Goal: Transaction & Acquisition: Purchase product/service

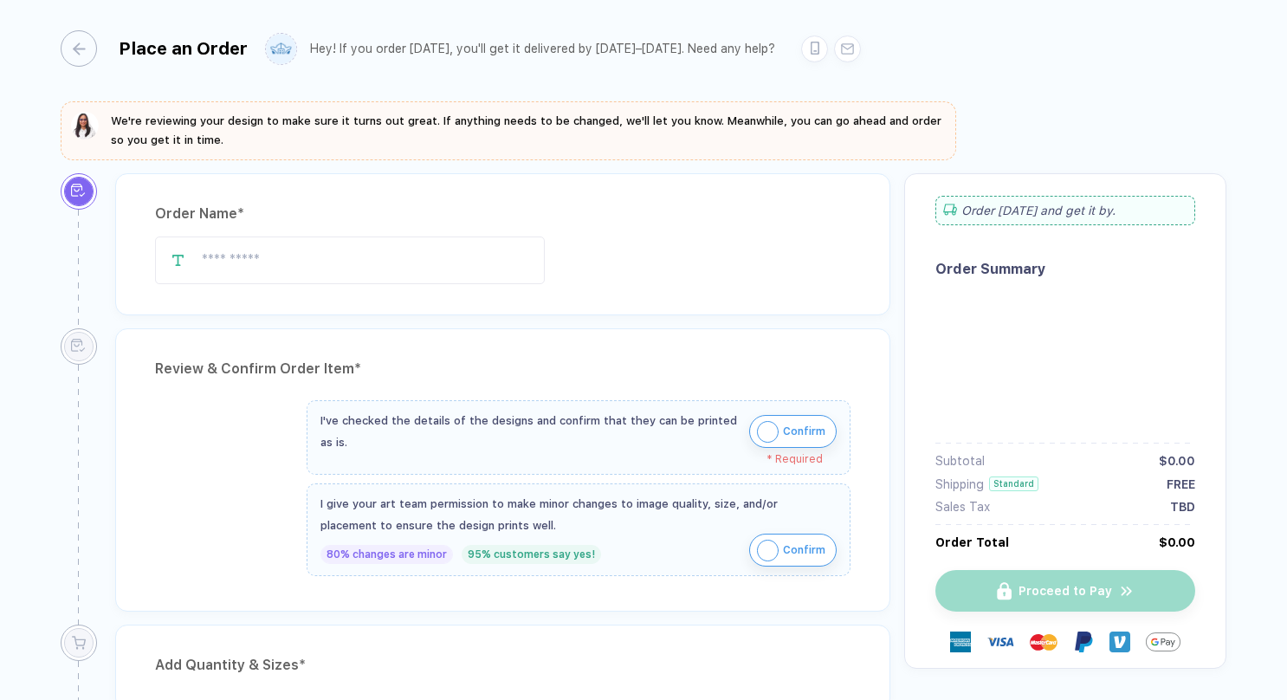
type input "**********"
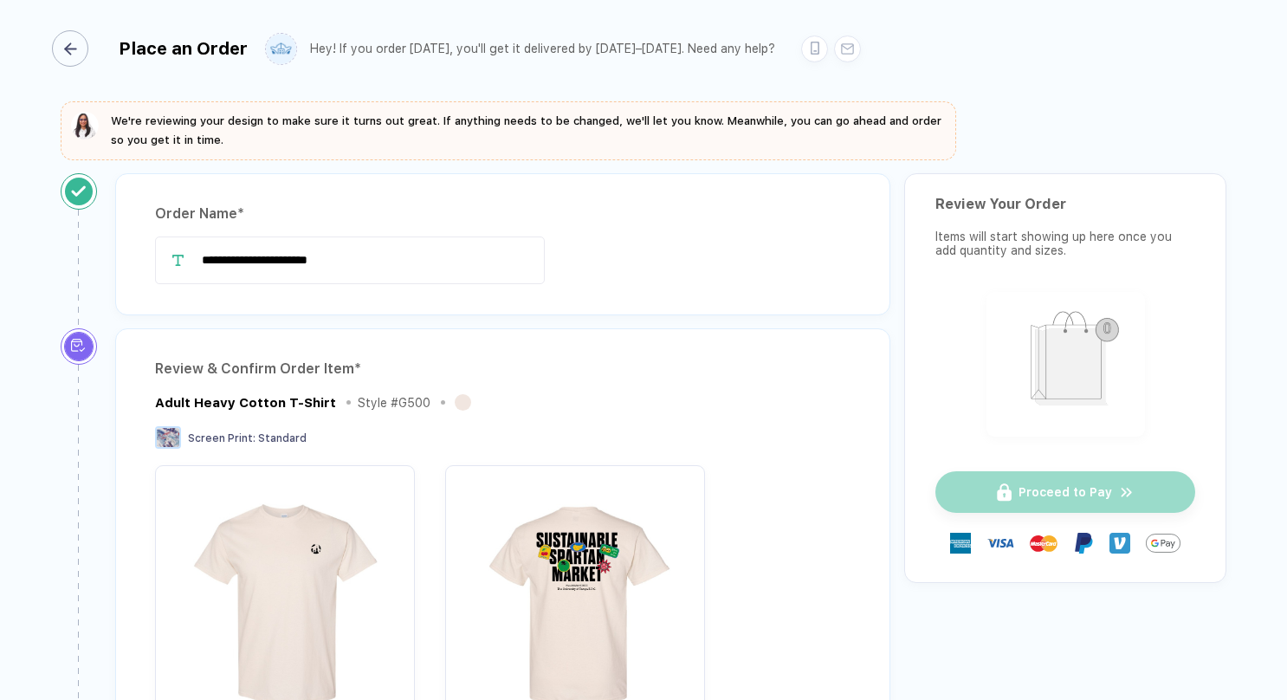
click at [78, 41] on div "button" at bounding box center [70, 48] width 36 height 36
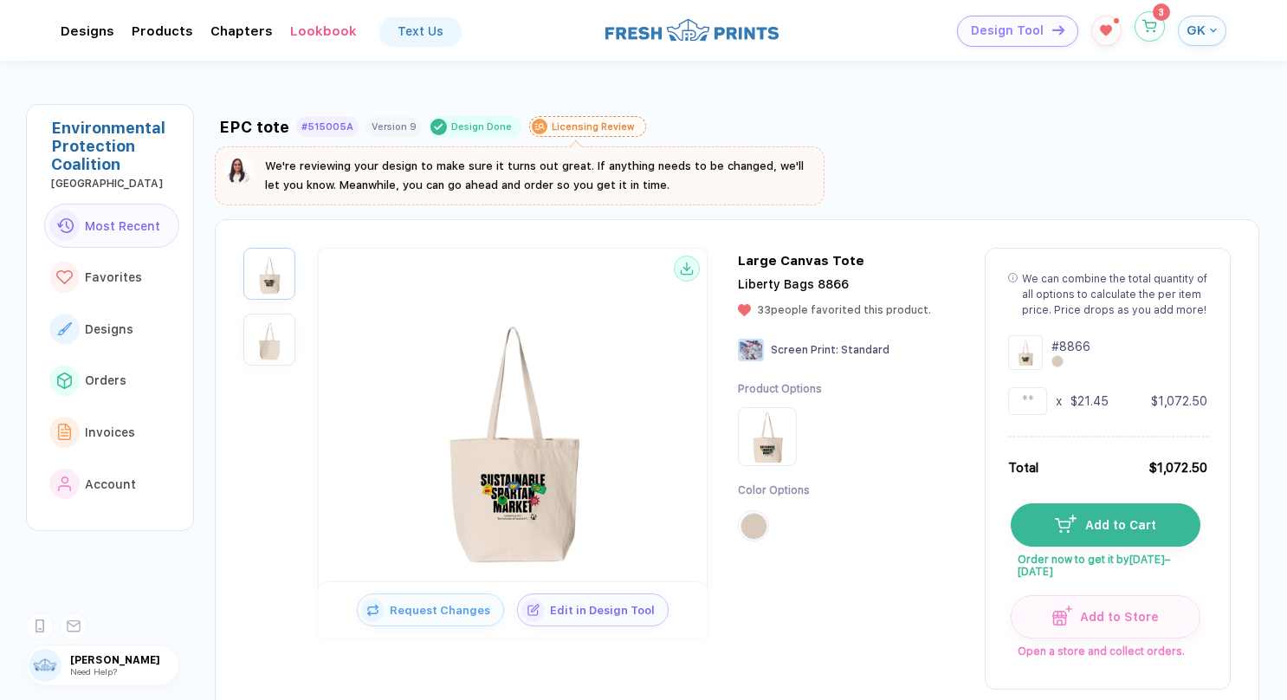
click at [1147, 26] on icon "button" at bounding box center [1150, 26] width 15 height 13
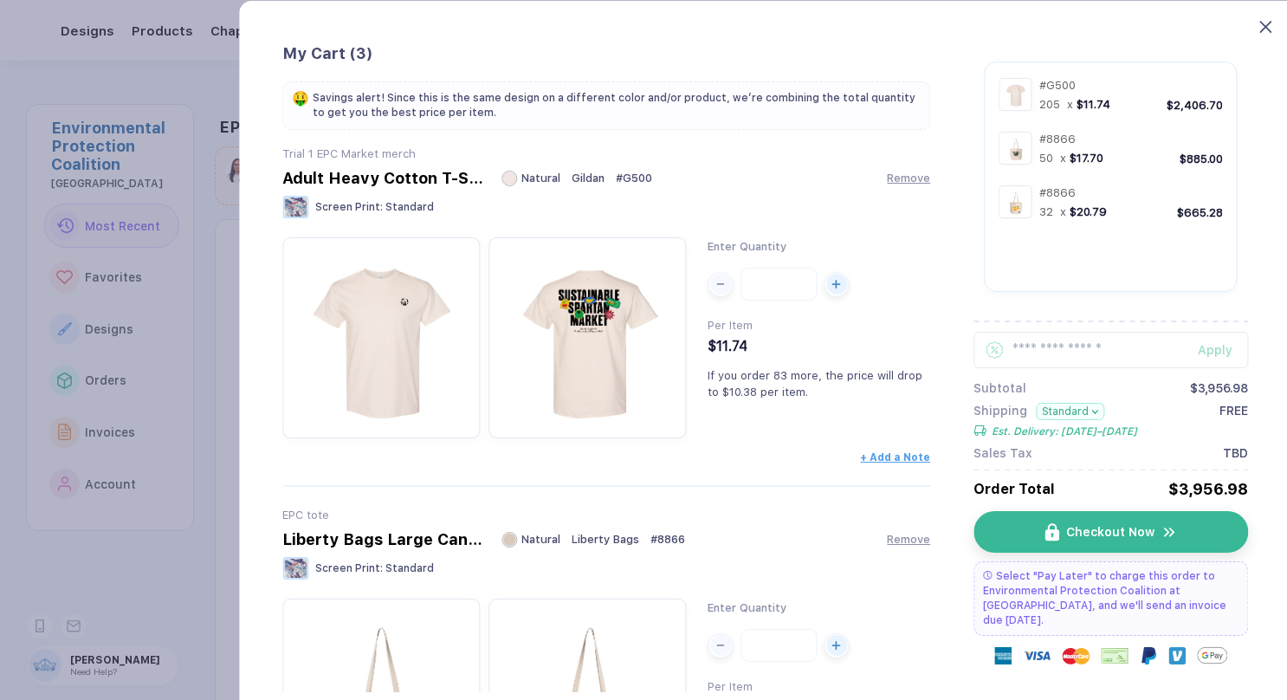
click at [1261, 28] on icon at bounding box center [1266, 27] width 12 height 12
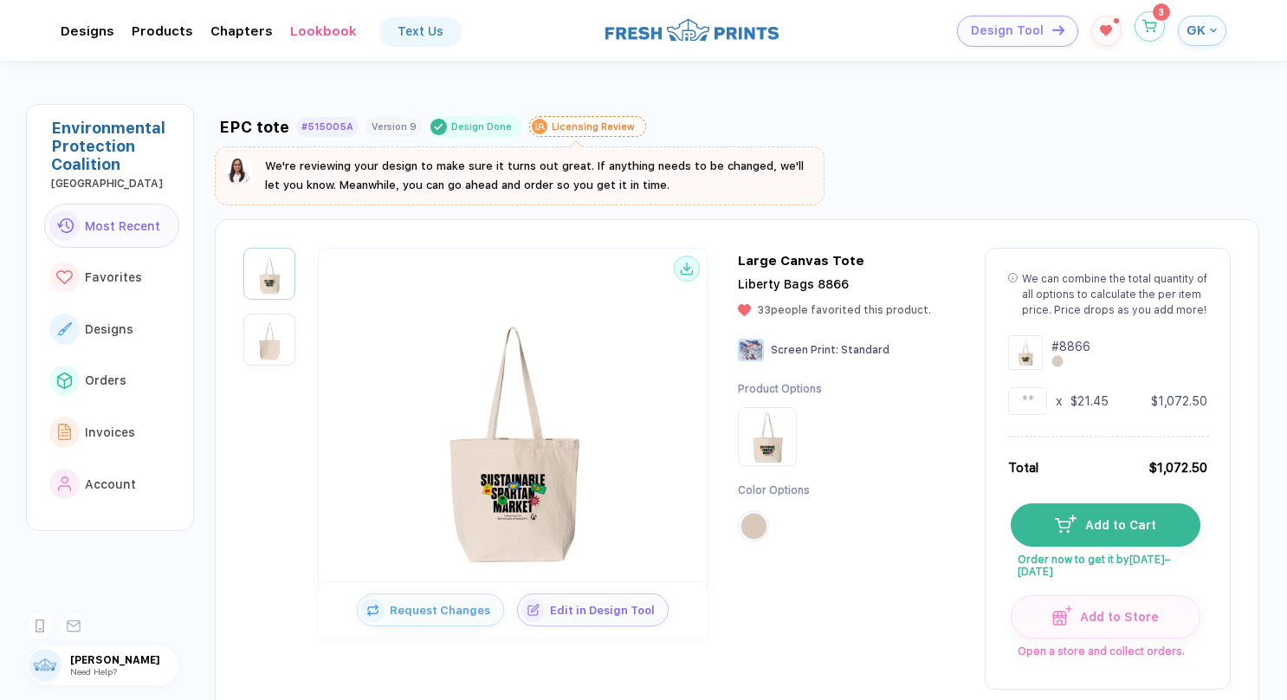
click at [1154, 33] on button "button" at bounding box center [1150, 26] width 30 height 30
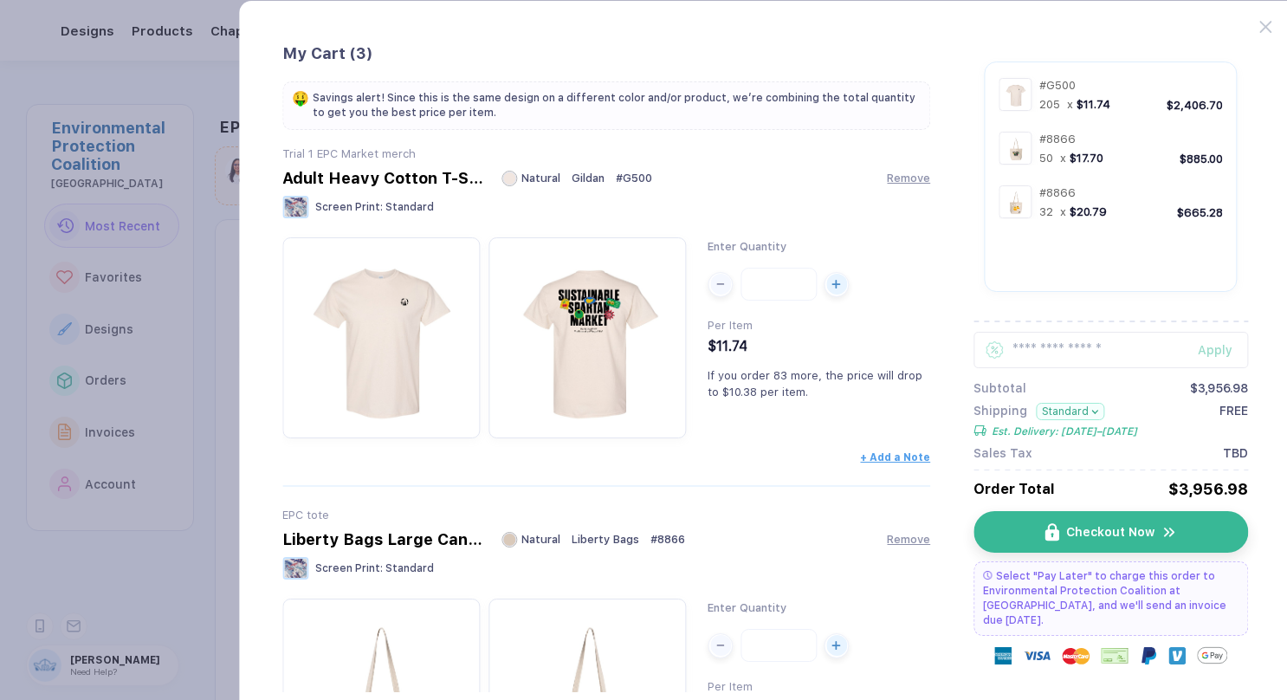
click at [1263, 37] on div "My Cart ( 3 ) 🤑 Savings alert! Since this is the same design on a different col…" at bounding box center [765, 394] width 1054 height 788
click at [1099, 541] on button "Checkout Now" at bounding box center [1118, 532] width 274 height 42
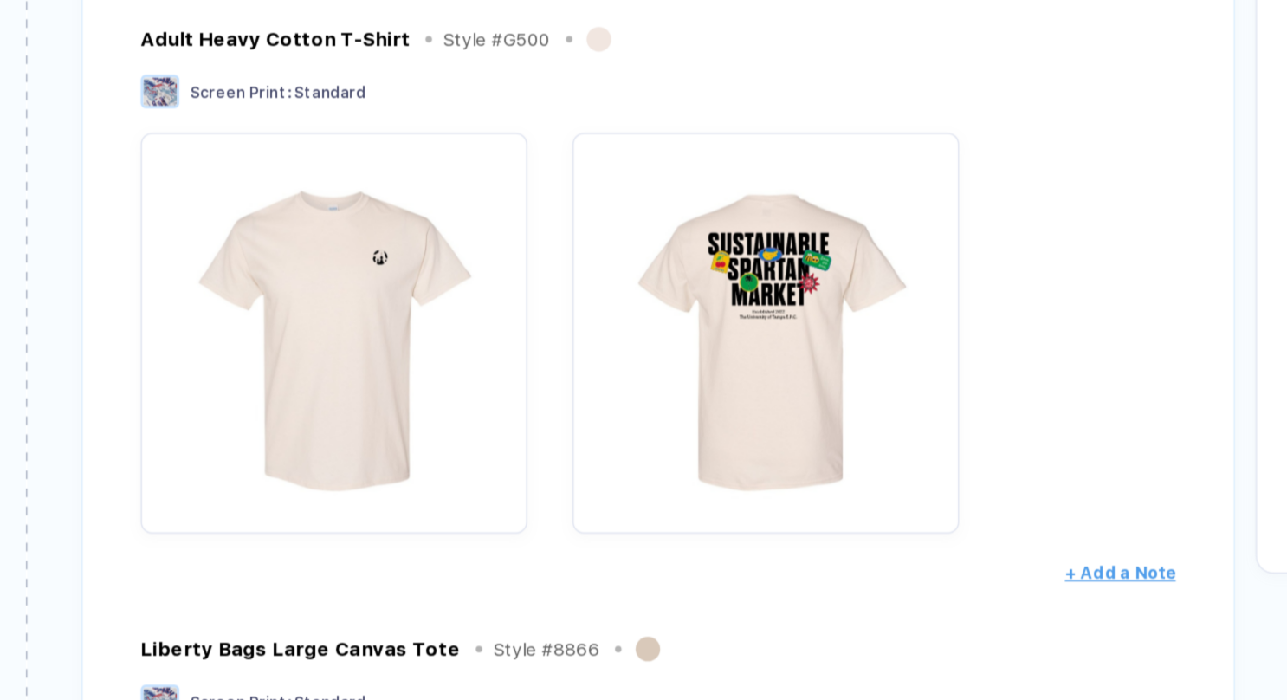
scroll to position [197, 0]
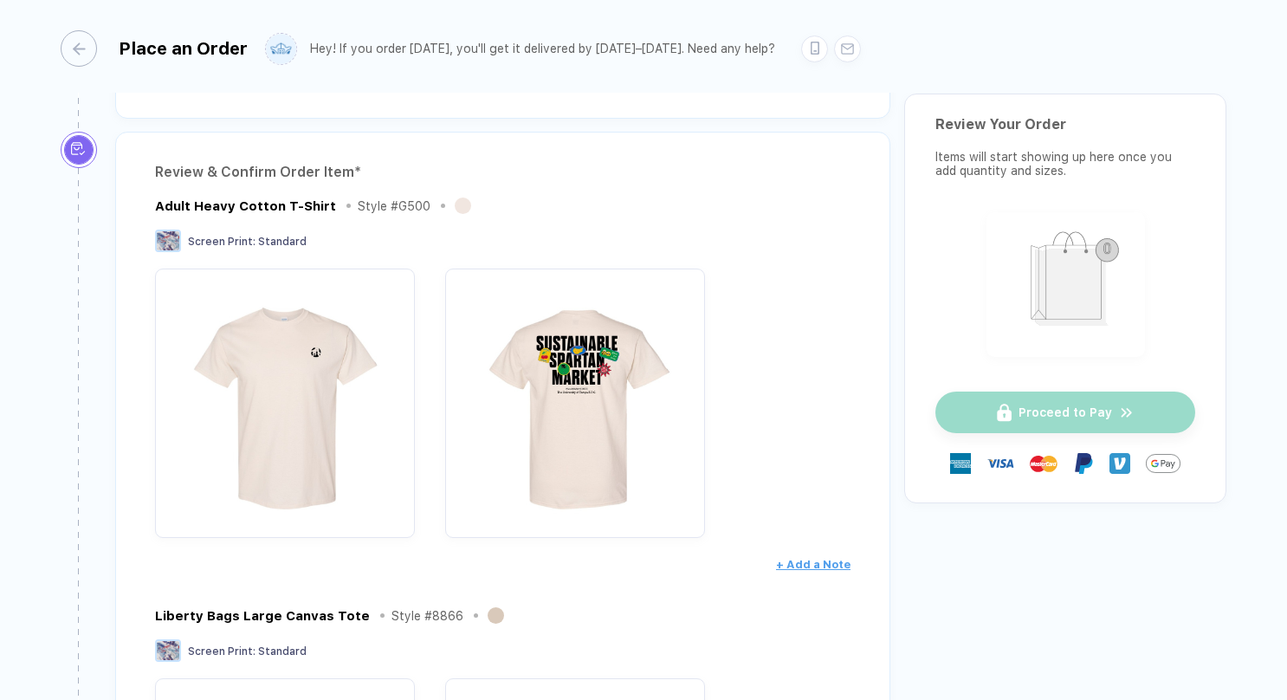
click at [104, 36] on div "Place an Order" at bounding box center [154, 48] width 187 height 36
click at [87, 41] on div "button" at bounding box center [70, 48] width 36 height 36
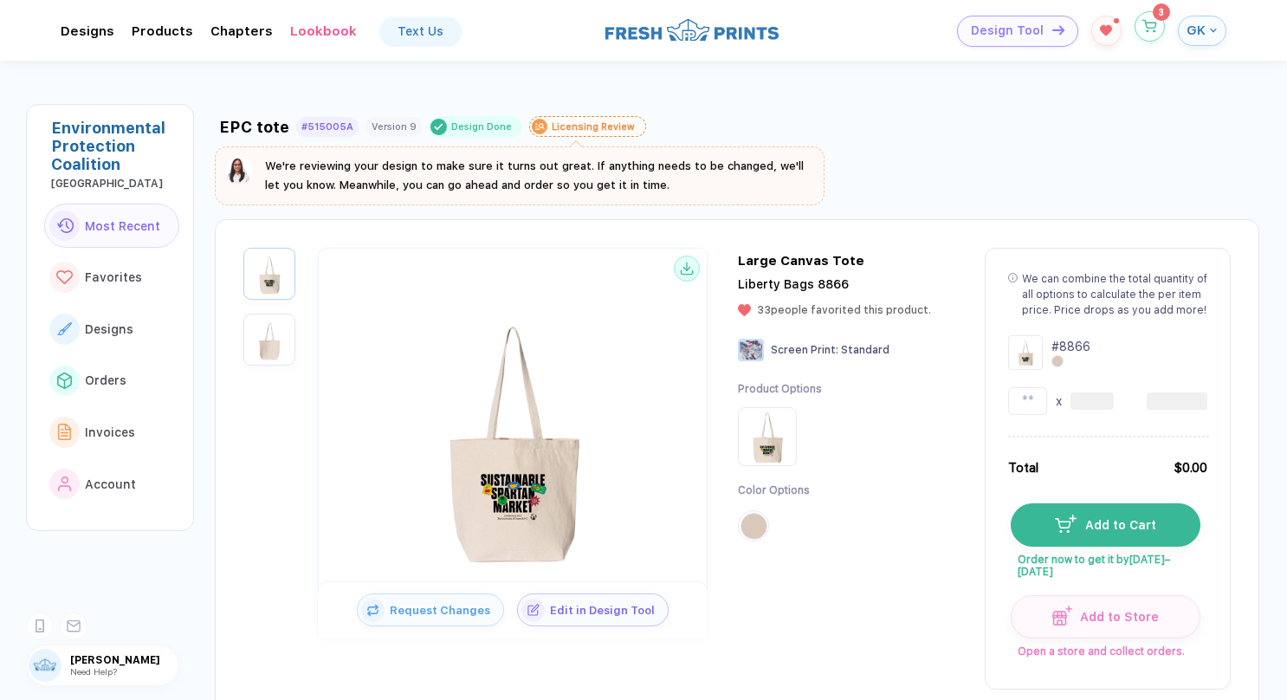
click at [1146, 35] on button "button" at bounding box center [1150, 26] width 30 height 30
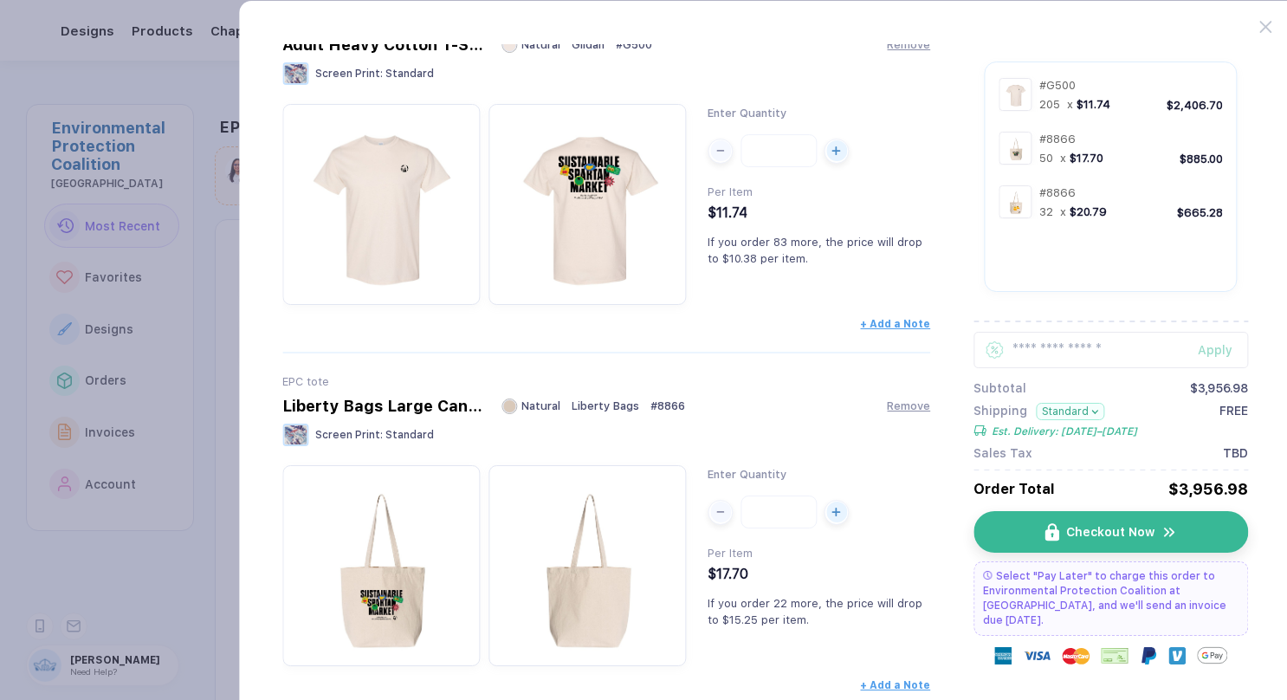
scroll to position [549, 0]
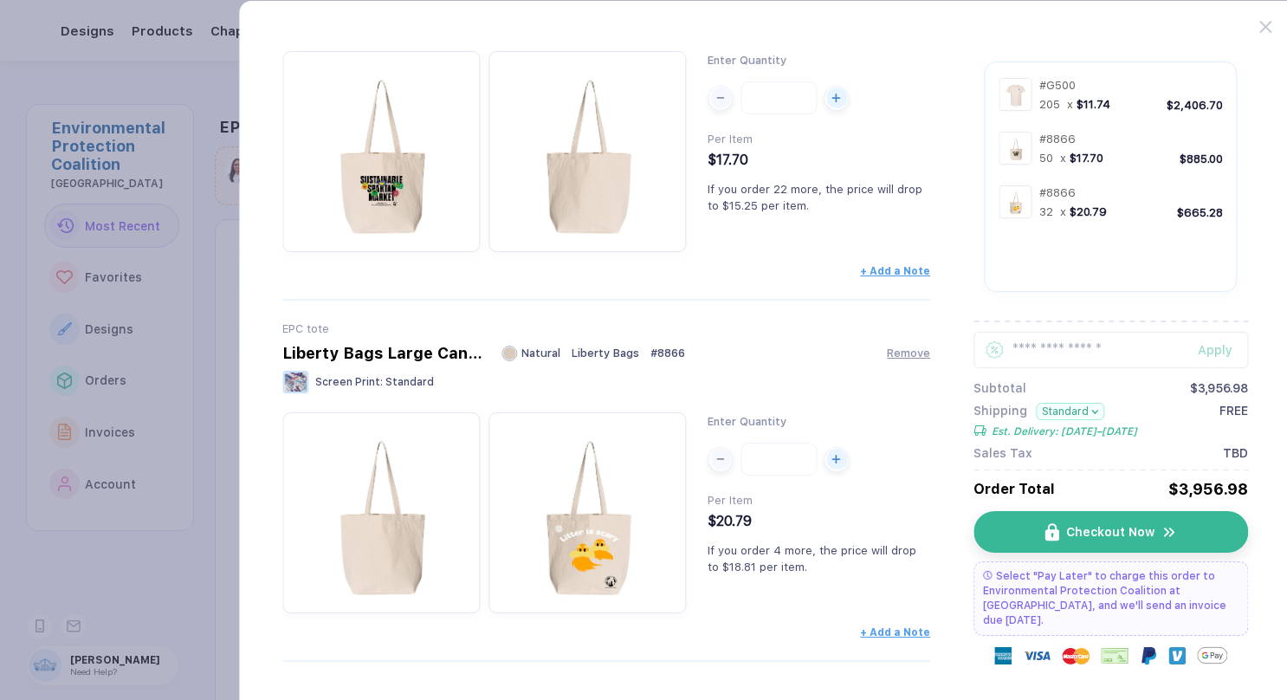
click at [1272, 29] on div at bounding box center [1276, 17] width 32 height 32
click at [1270, 29] on icon at bounding box center [1266, 27] width 12 height 12
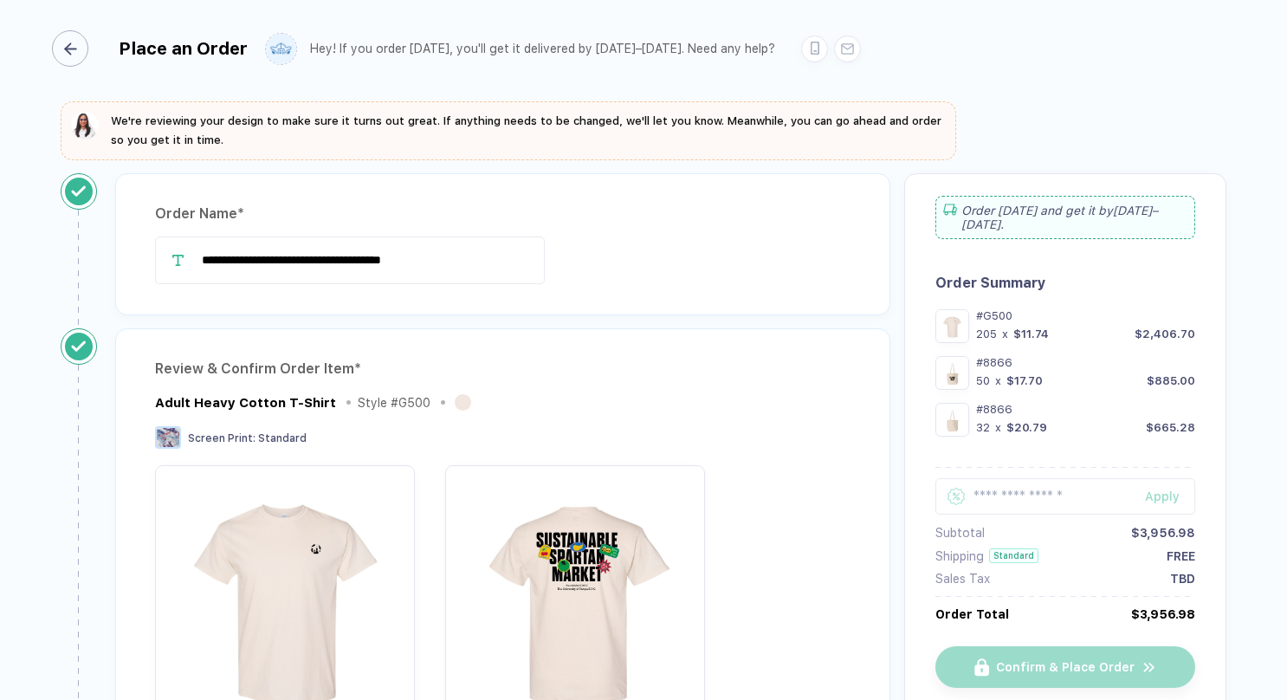
click at [75, 50] on icon "button" at bounding box center [70, 48] width 13 height 13
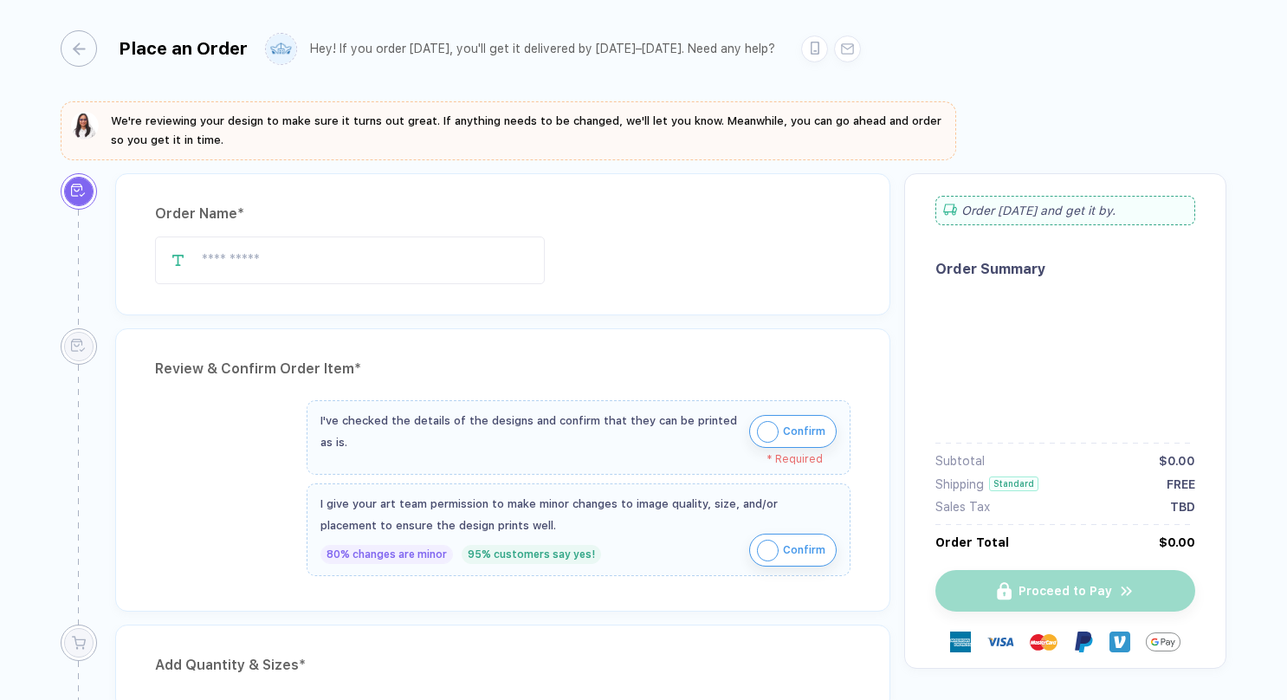
type input "**********"
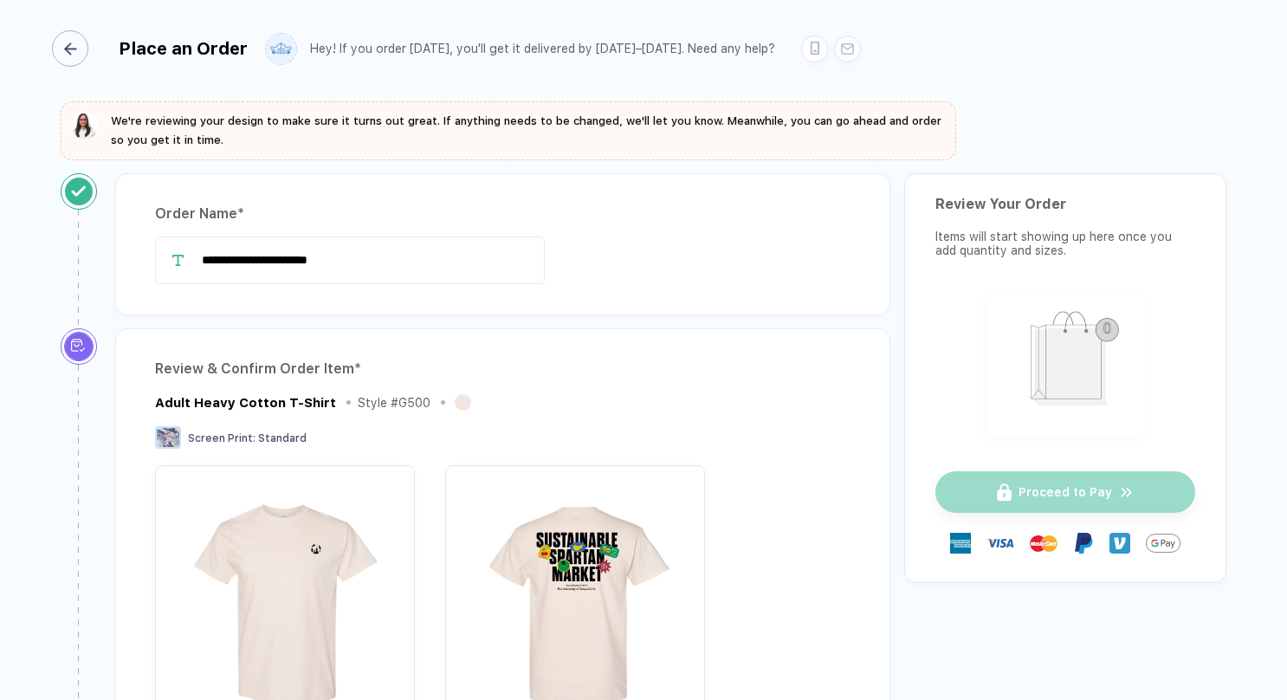
click at [79, 52] on div "button" at bounding box center [70, 48] width 36 height 36
